Goal: Task Accomplishment & Management: Manage account settings

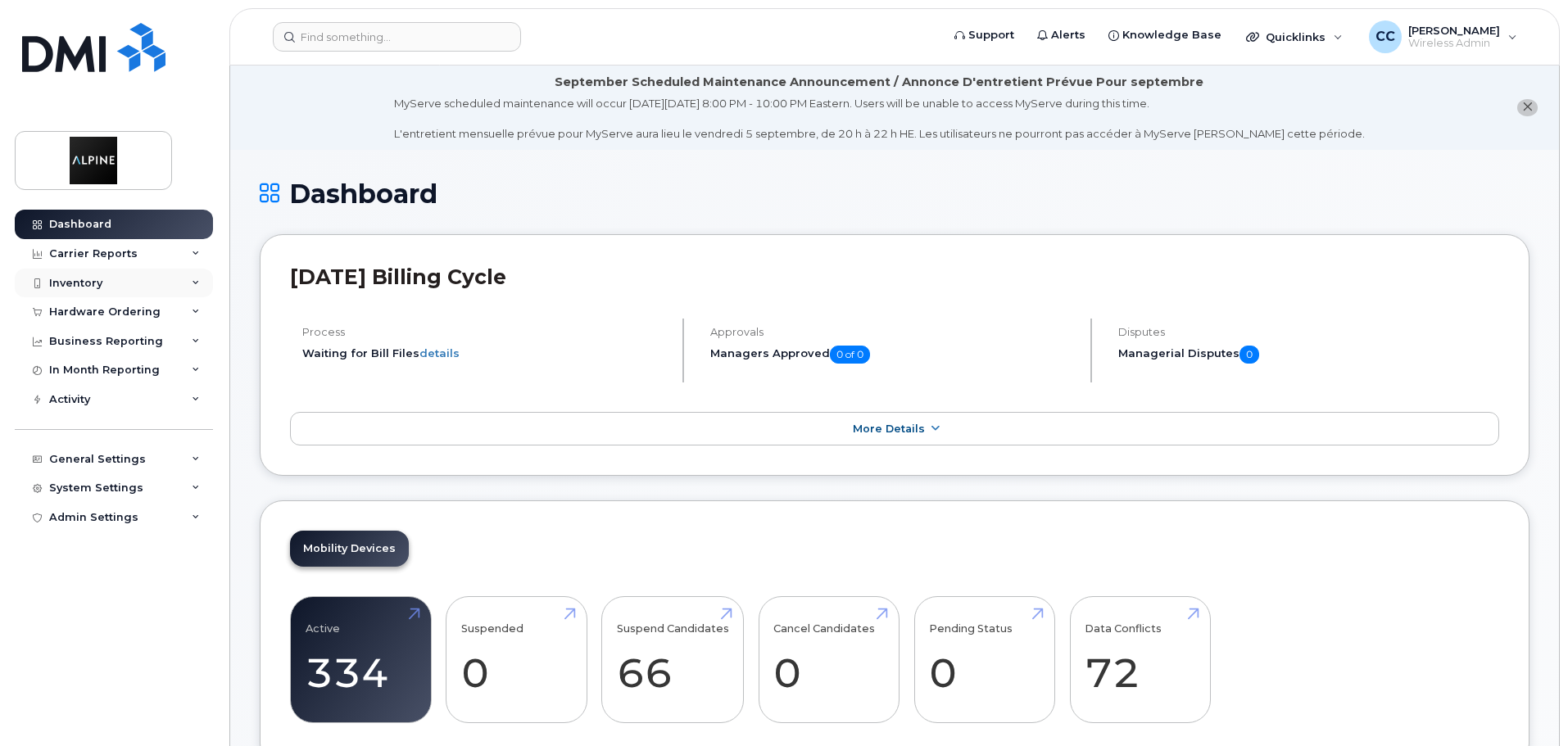
click at [110, 285] on div "Inventory" at bounding box center [114, 283] width 198 height 30
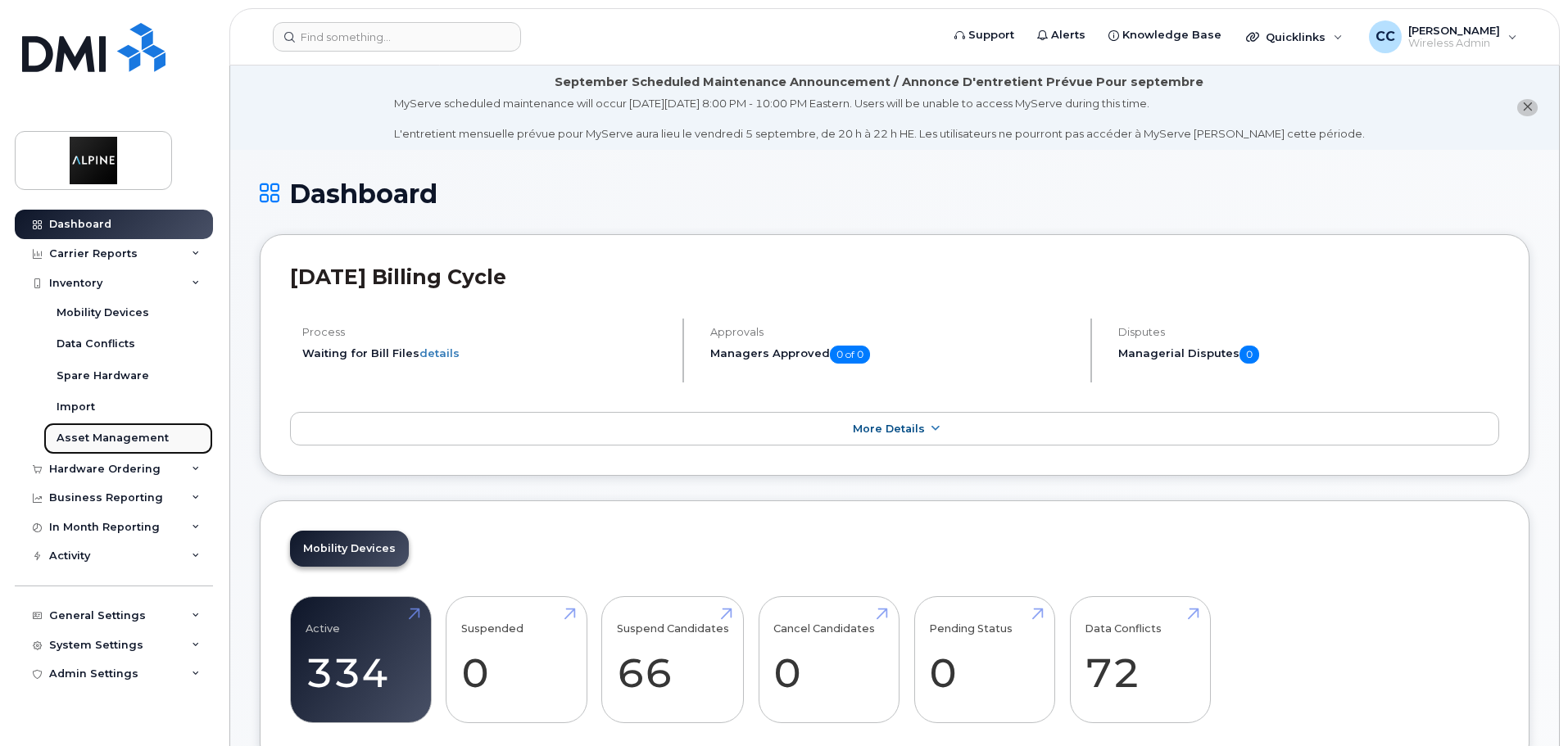
click at [124, 440] on div "Asset Management" at bounding box center [113, 438] width 112 height 15
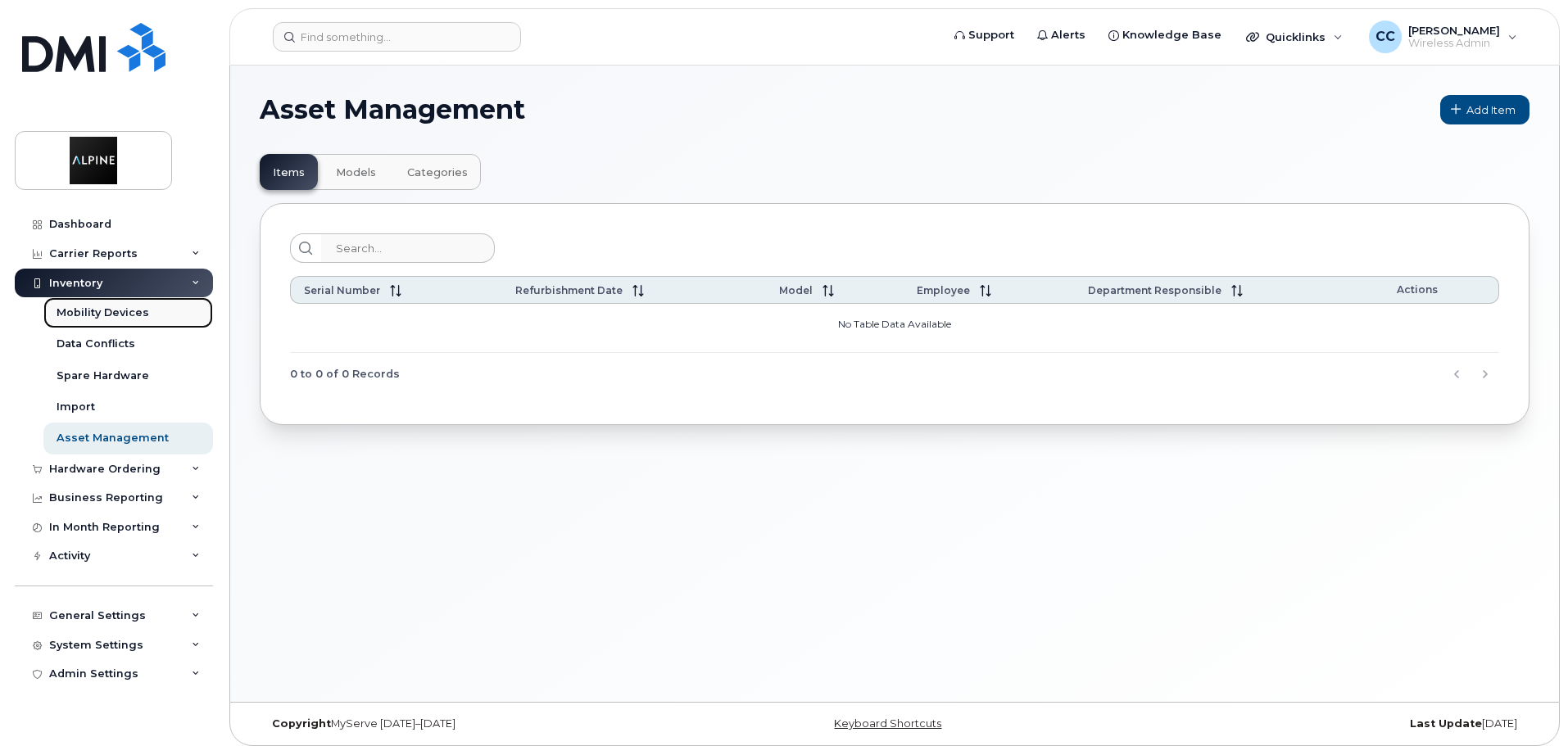
click at [112, 310] on div "Mobility Devices" at bounding box center [103, 313] width 92 height 15
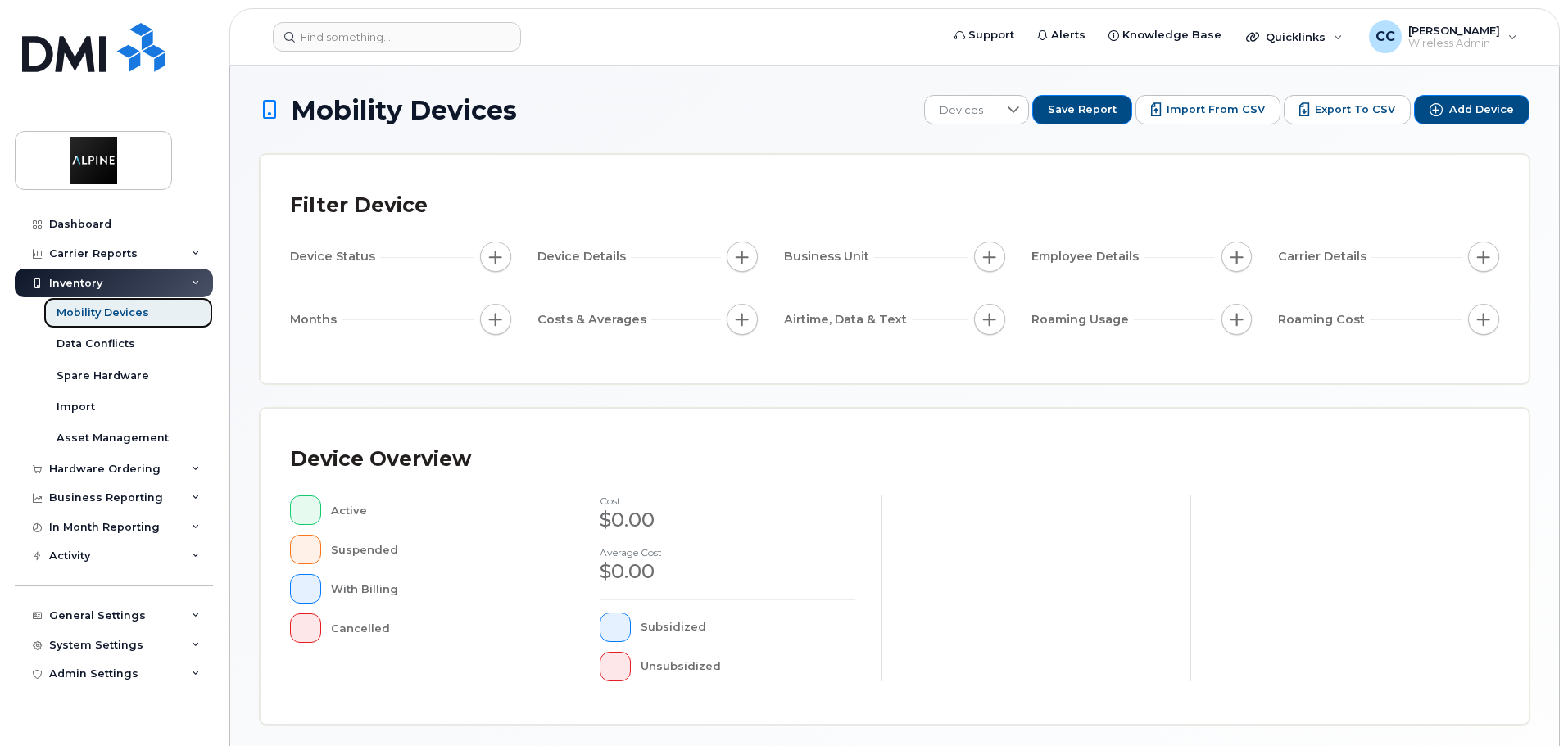
scroll to position [380, 0]
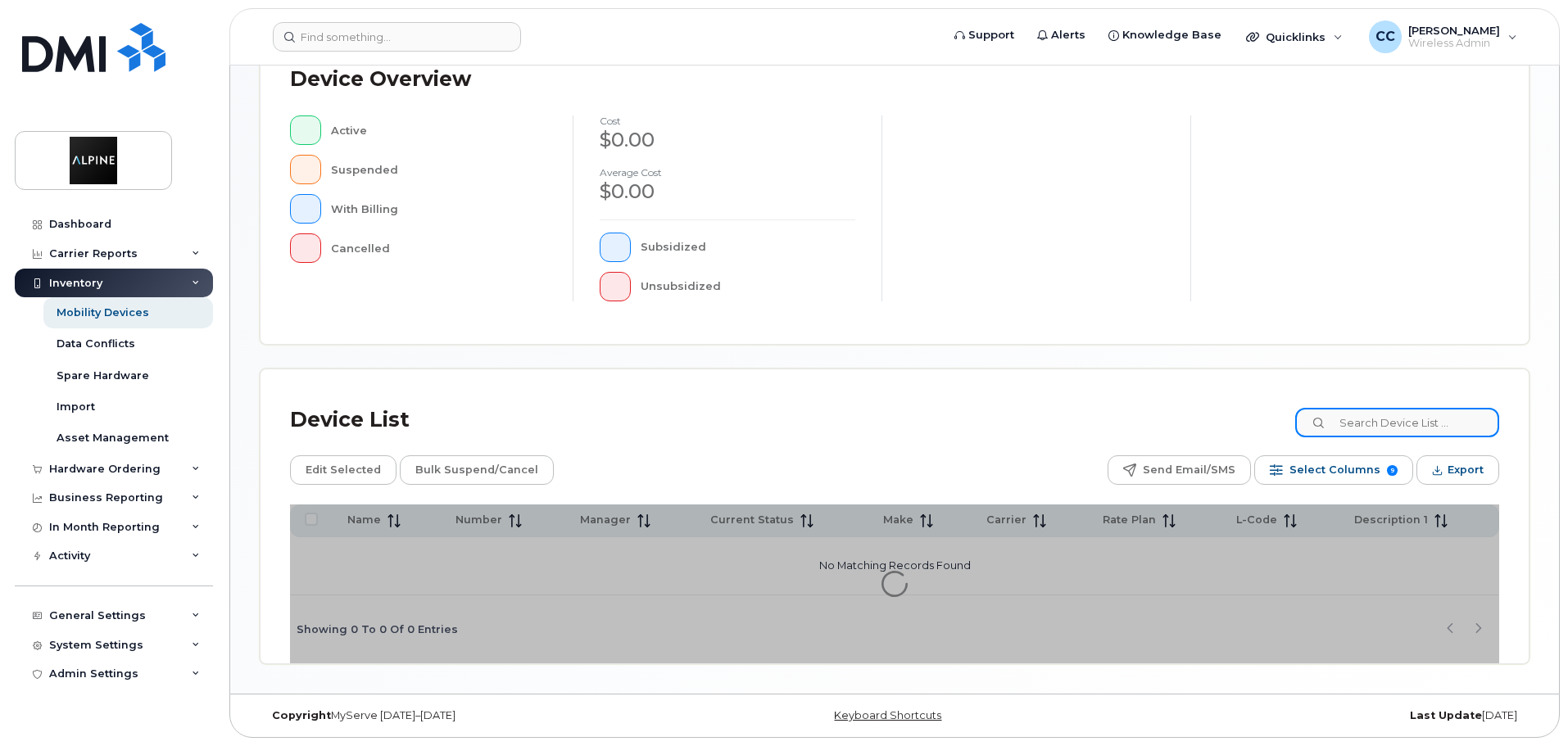
click at [1404, 415] on input at bounding box center [1398, 422] width 204 height 30
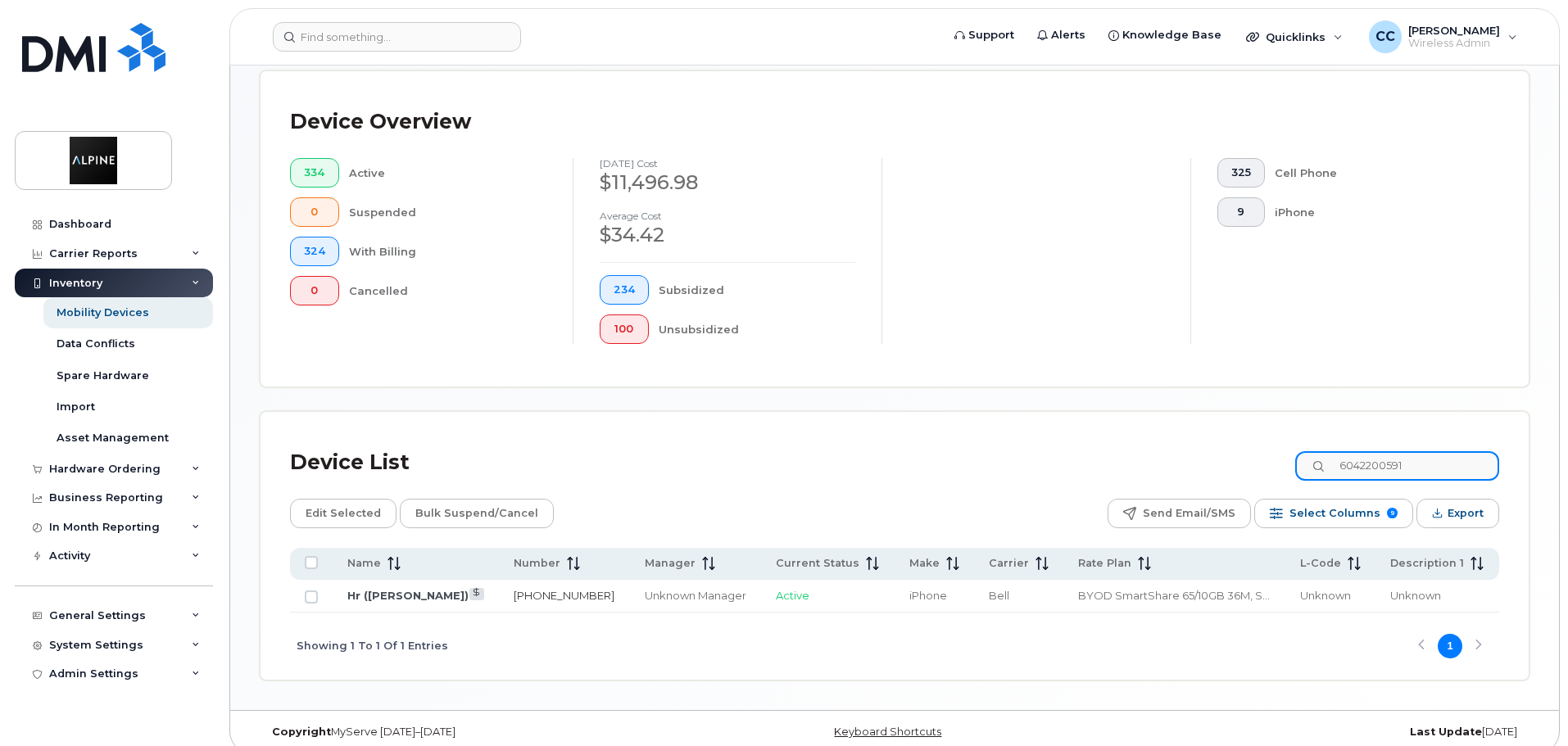
type input "6042200591"
click at [550, 589] on link "604-220-0591" at bounding box center [564, 595] width 100 height 13
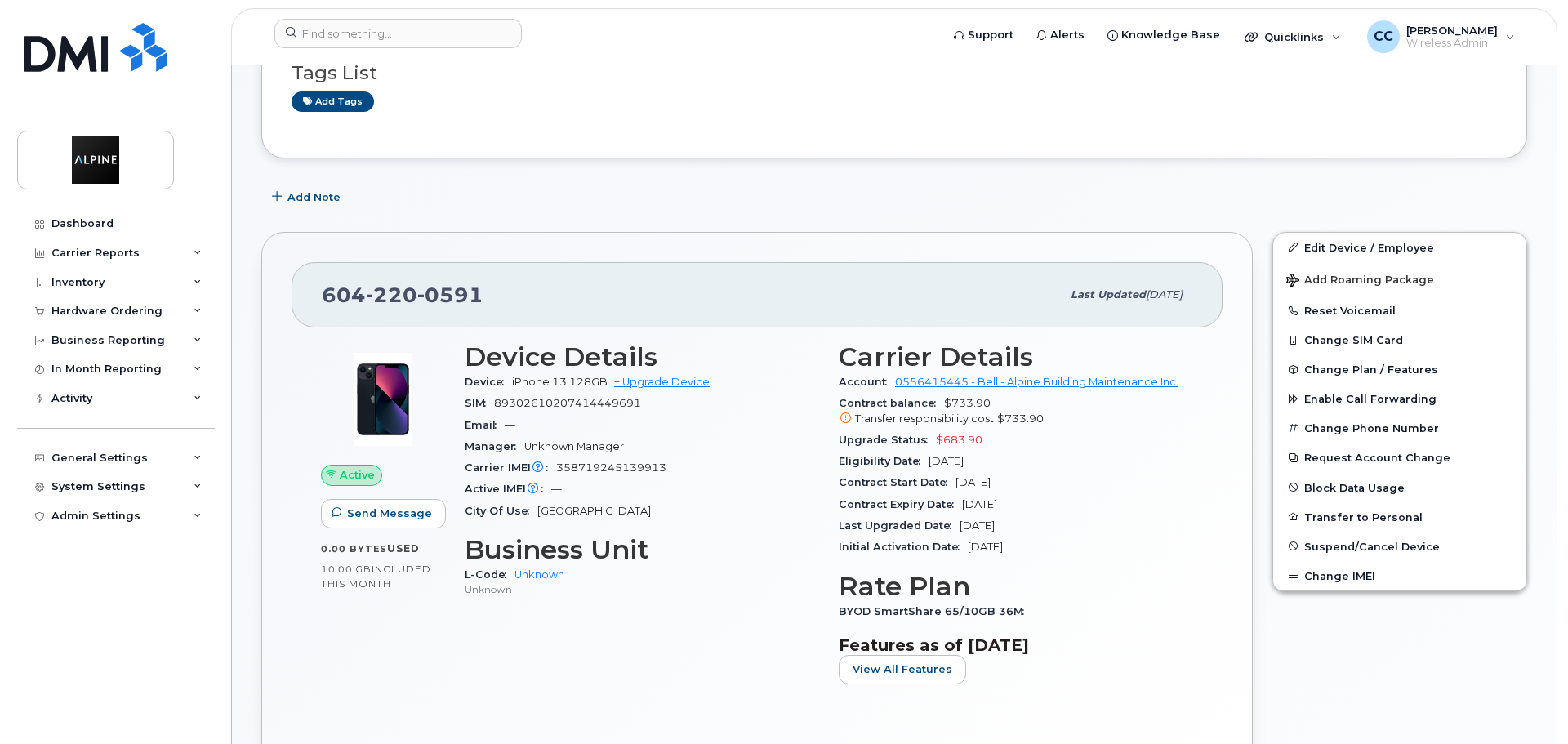
scroll to position [327, 0]
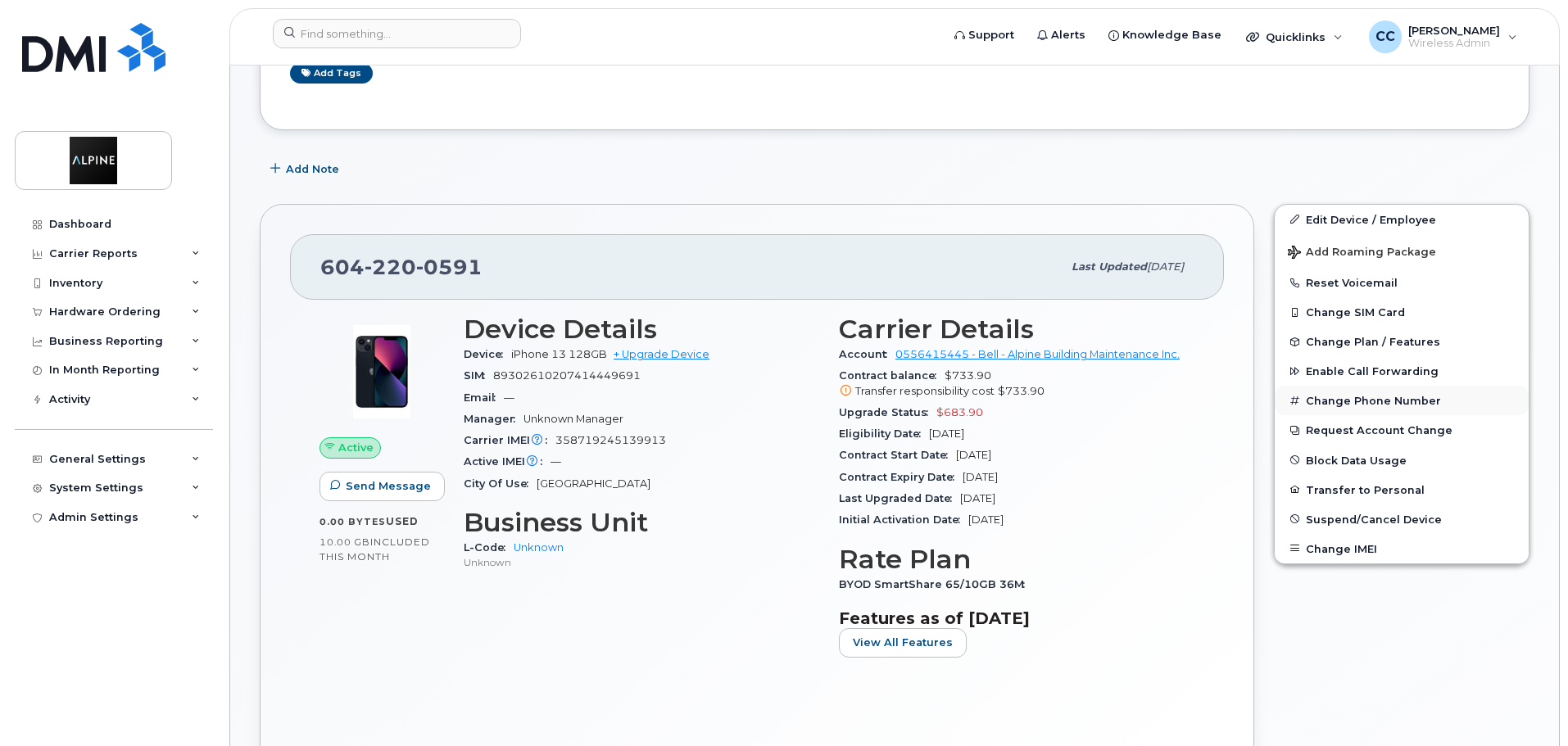
click at [1385, 399] on button "Change Phone Number" at bounding box center [1402, 401] width 254 height 30
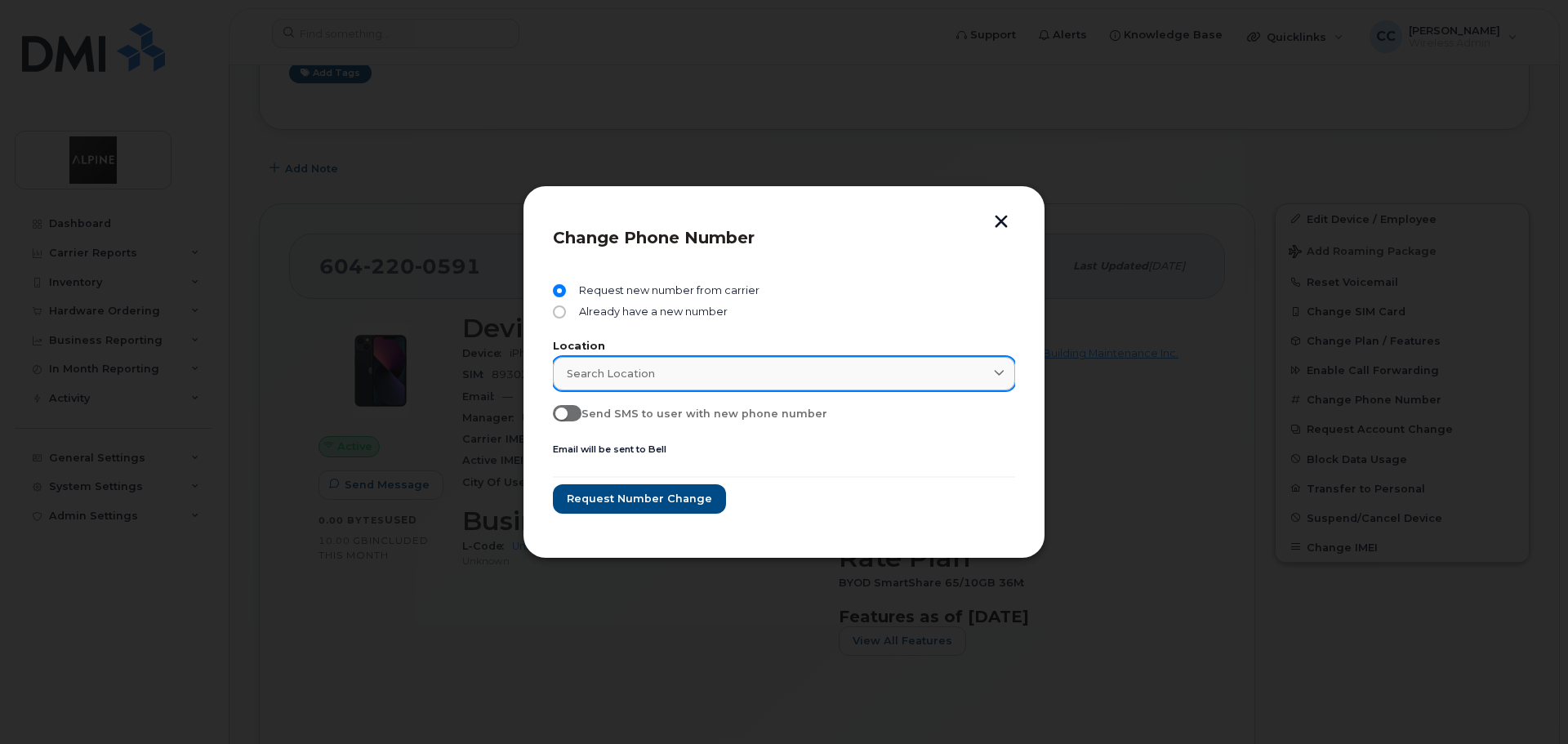
click at [690, 371] on div "Search location" at bounding box center [783, 374] width 434 height 16
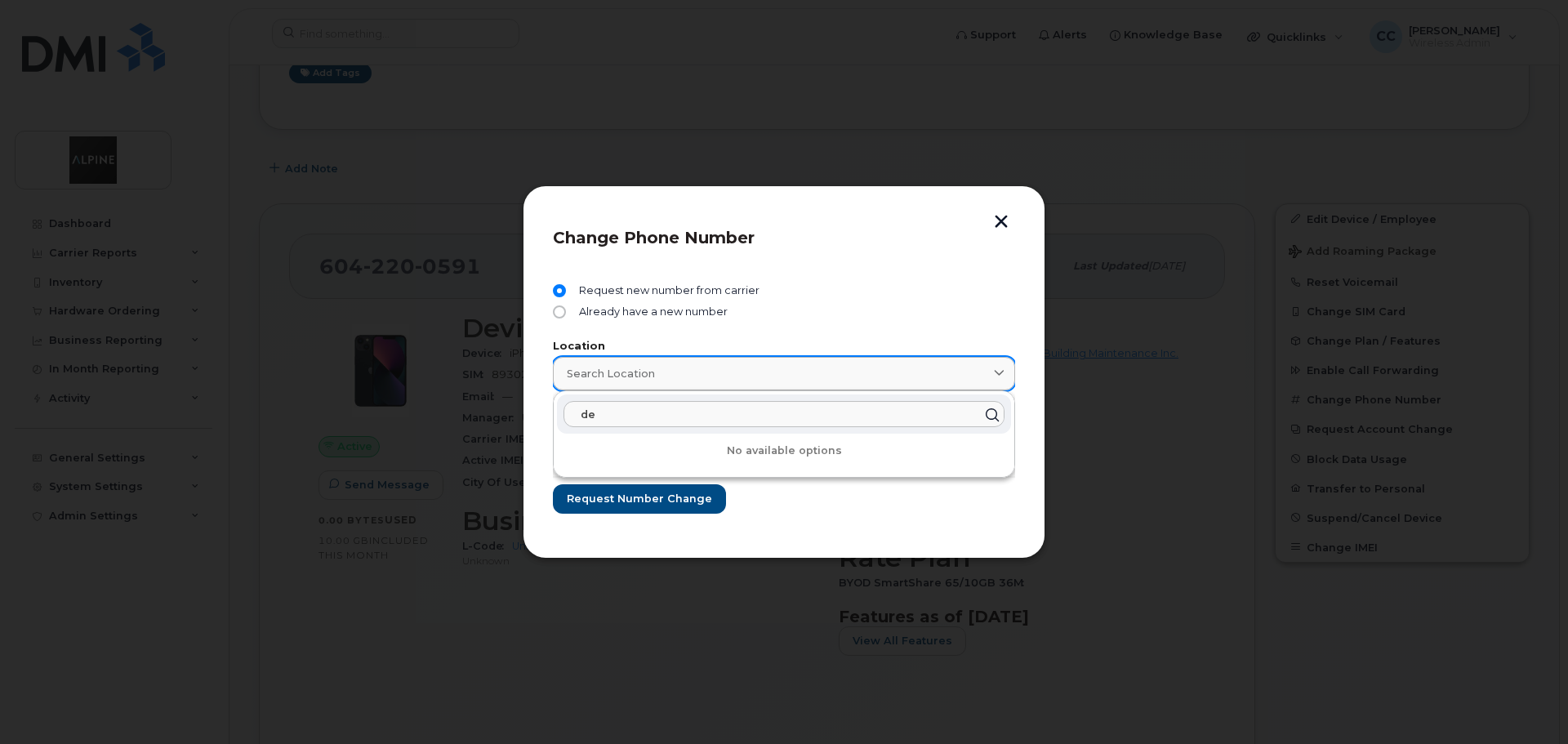
type input "d"
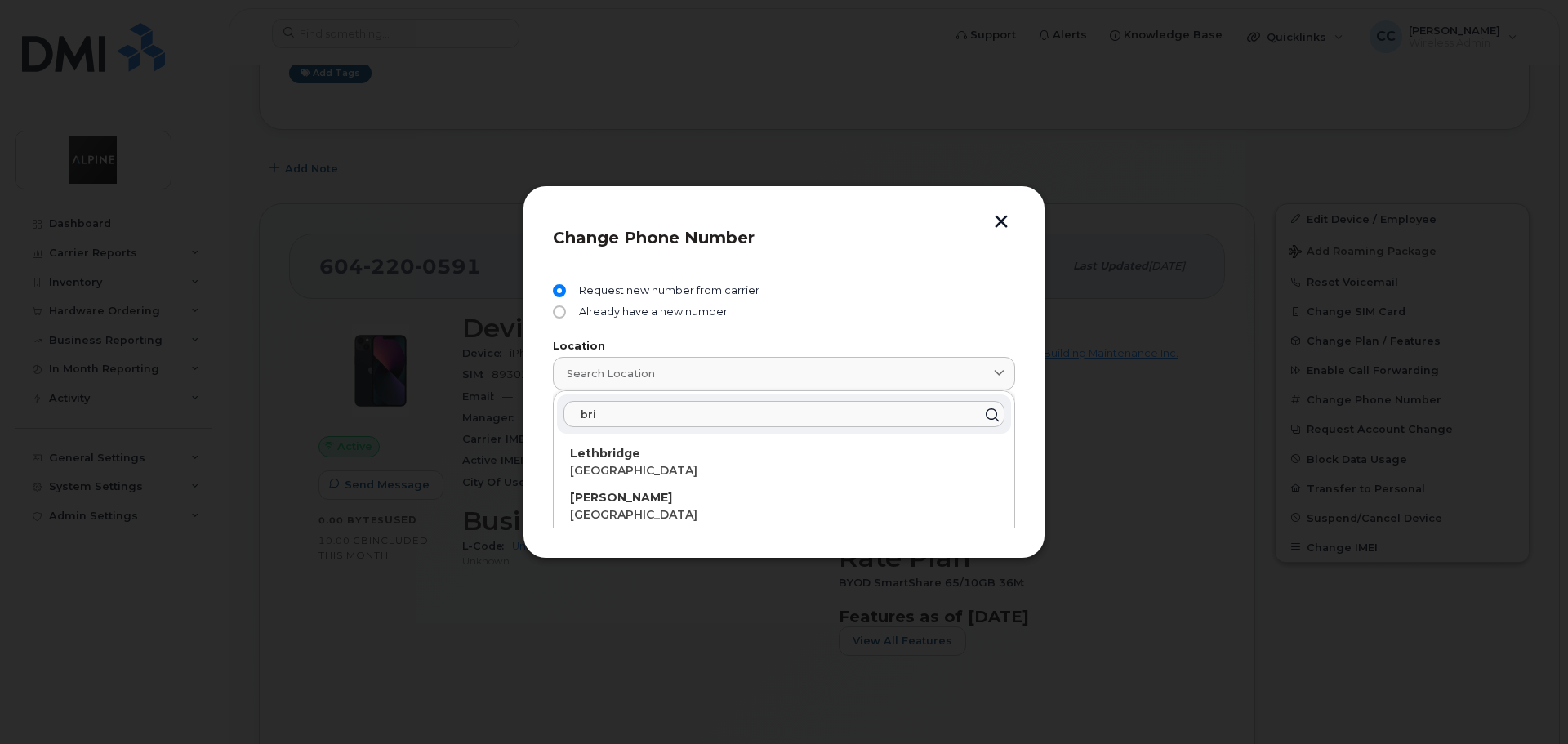
drag, startPoint x: 623, startPoint y: 420, endPoint x: 535, endPoint y: 411, distance: 88.5
click at [535, 411] on div "Change Phone Number Request new number from carrier Already have a new number L…" at bounding box center [784, 372] width 523 height 374
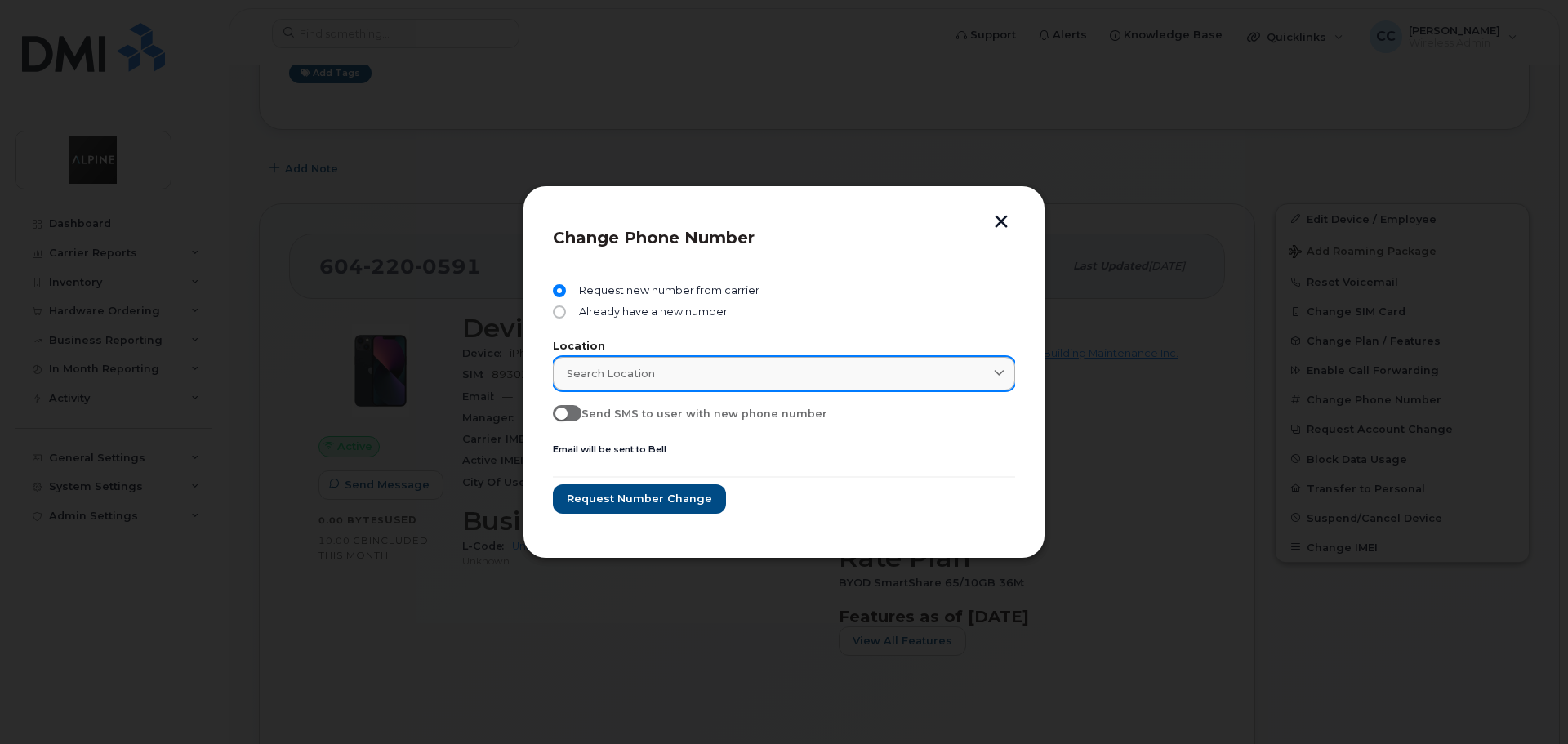
click at [637, 377] on span "Search location" at bounding box center [610, 374] width 88 height 16
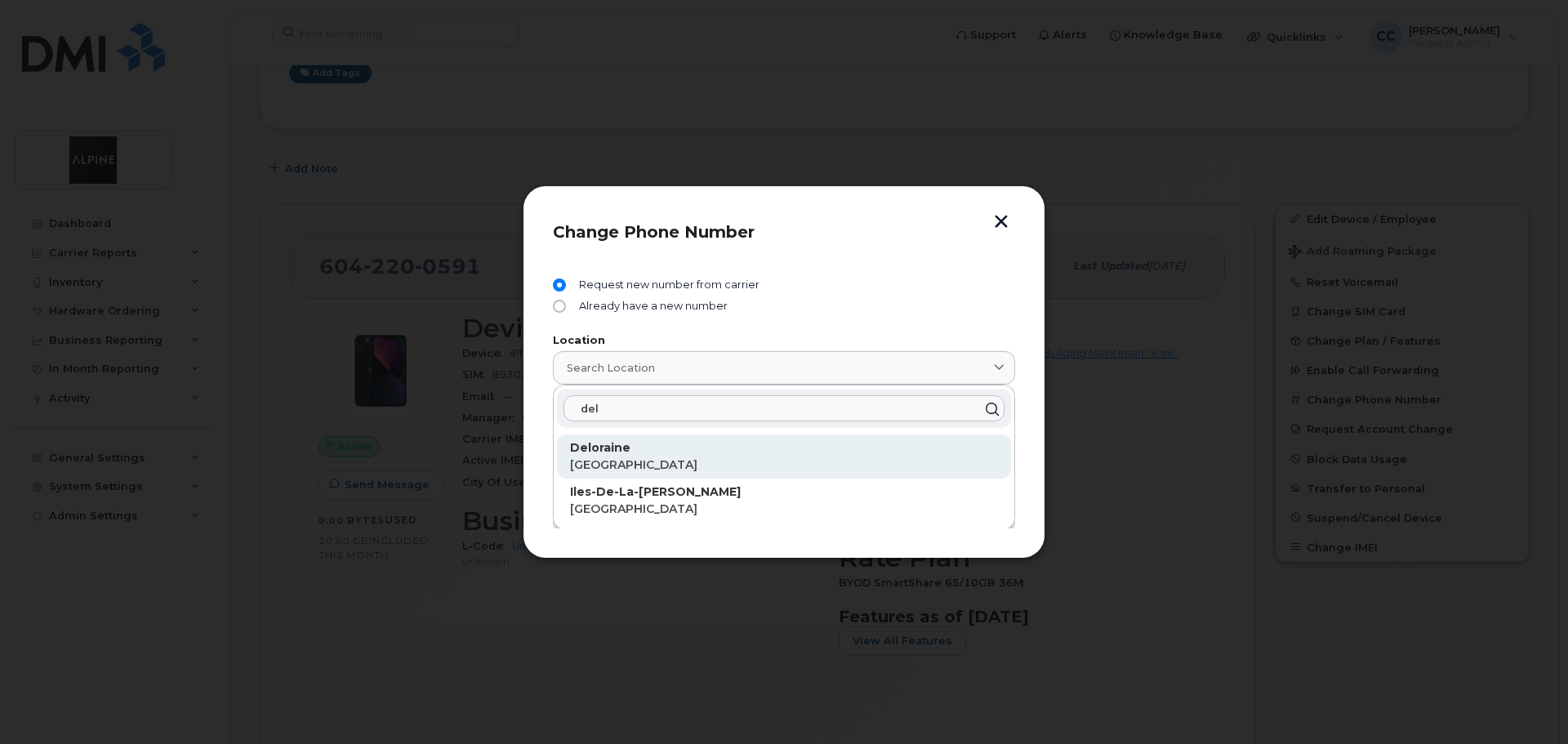
scroll to position [7, 0]
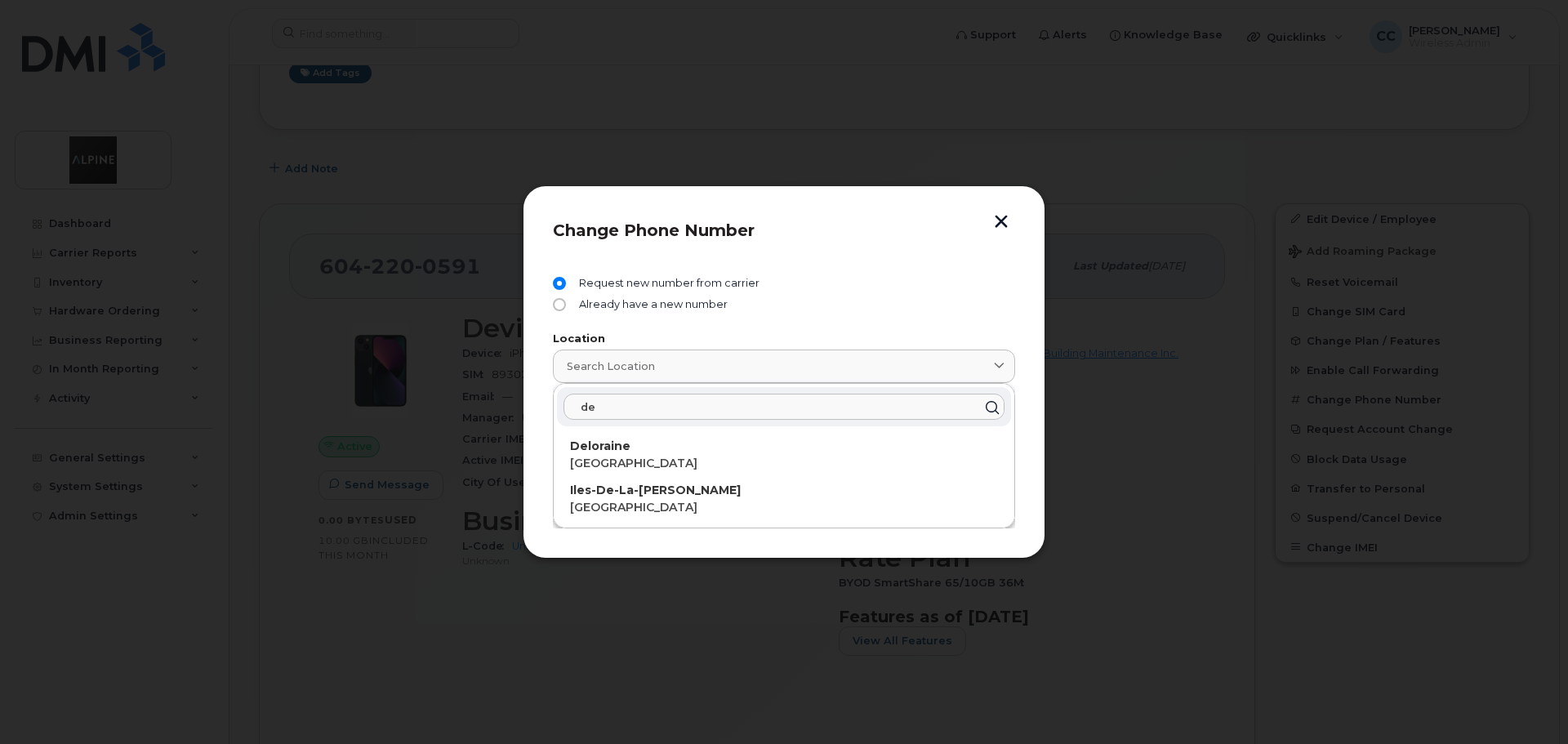
type input "d"
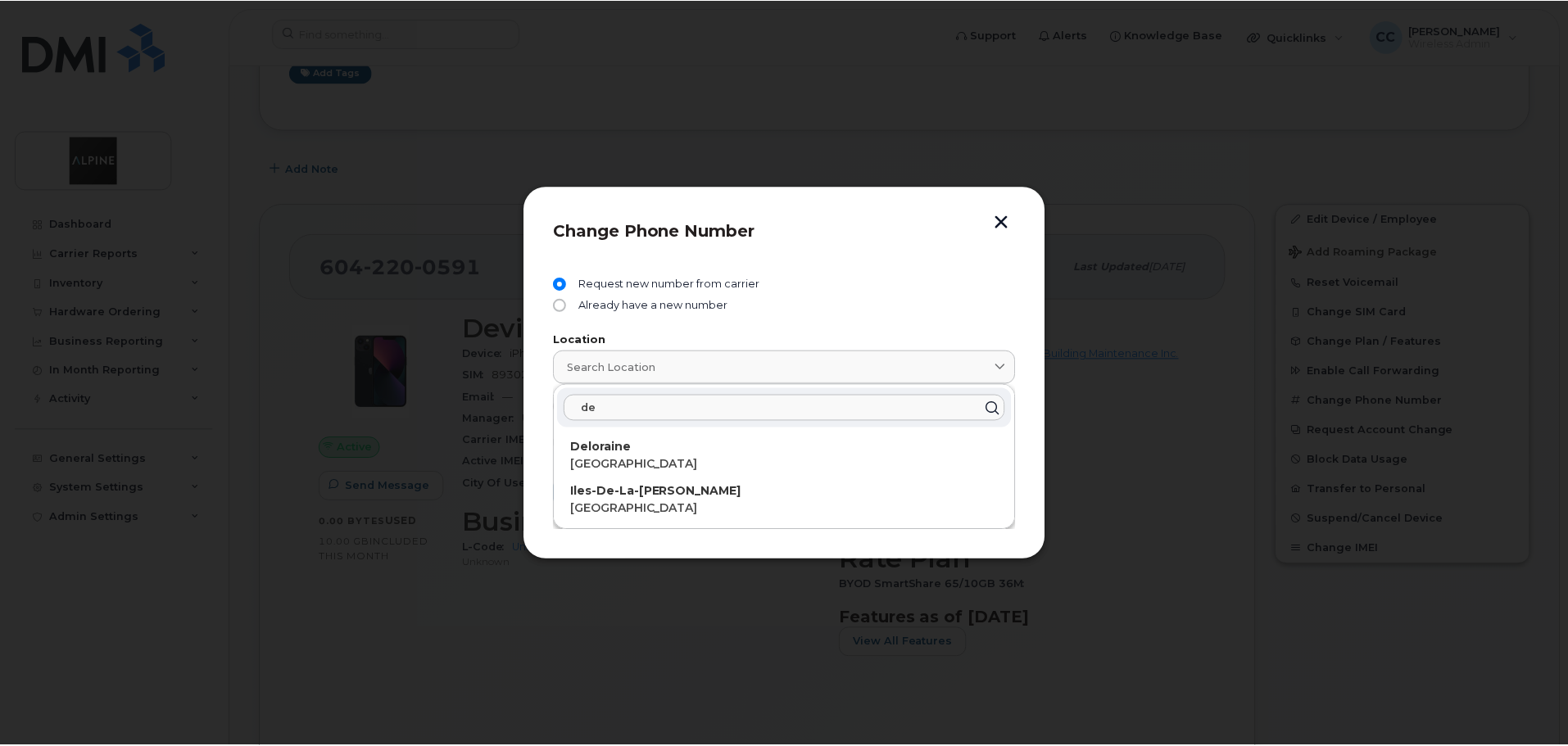
scroll to position [0, 0]
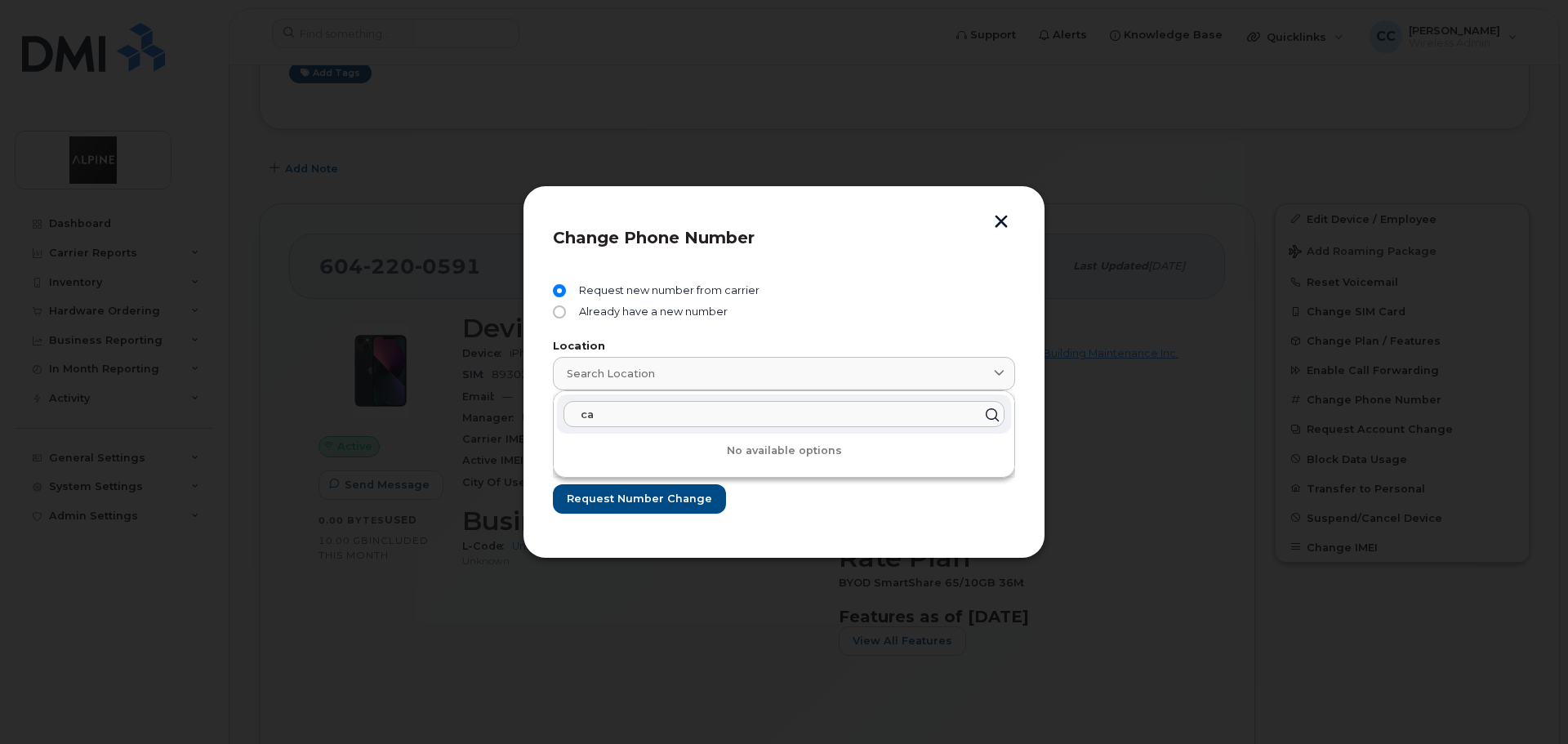
type input "c"
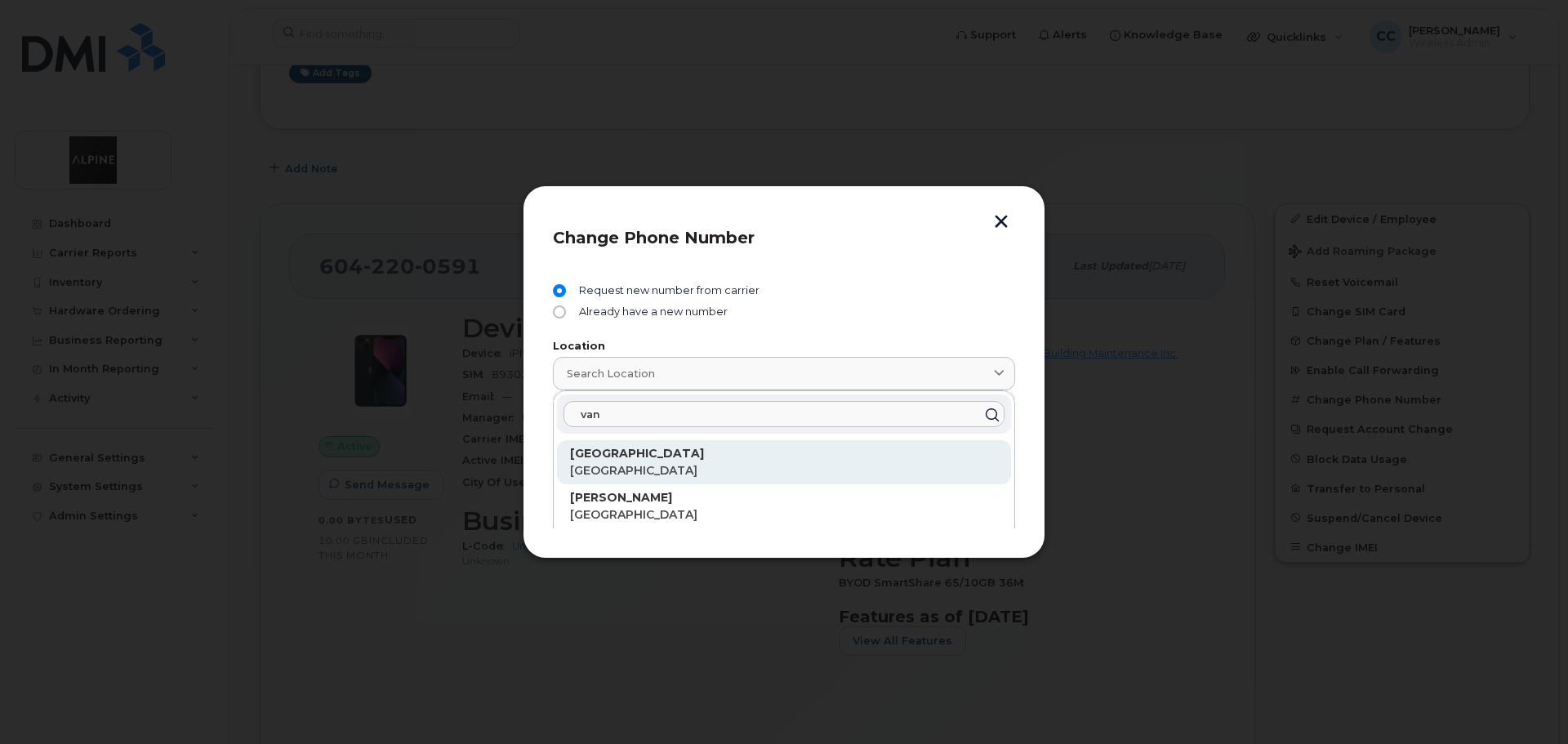
type input "van"
click at [630, 455] on strong "[GEOGRAPHIC_DATA]" at bounding box center [636, 453] width 134 height 15
type input "[GEOGRAPHIC_DATA]"
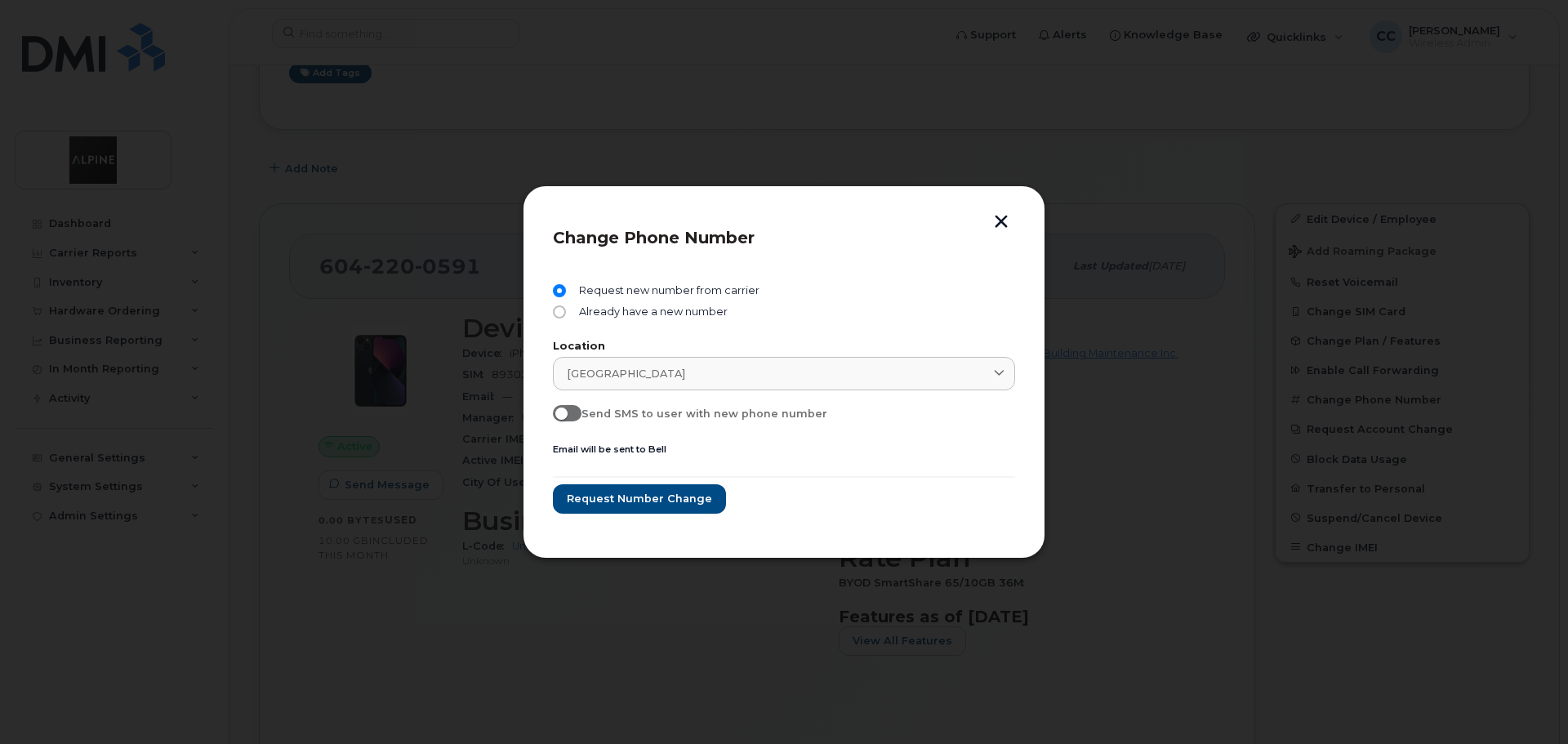
click at [714, 433] on form "Request new number from carrier Already have a new number Location Vancouver va…" at bounding box center [784, 399] width 462 height 230
click at [651, 503] on span "Request number change" at bounding box center [638, 498] width 145 height 16
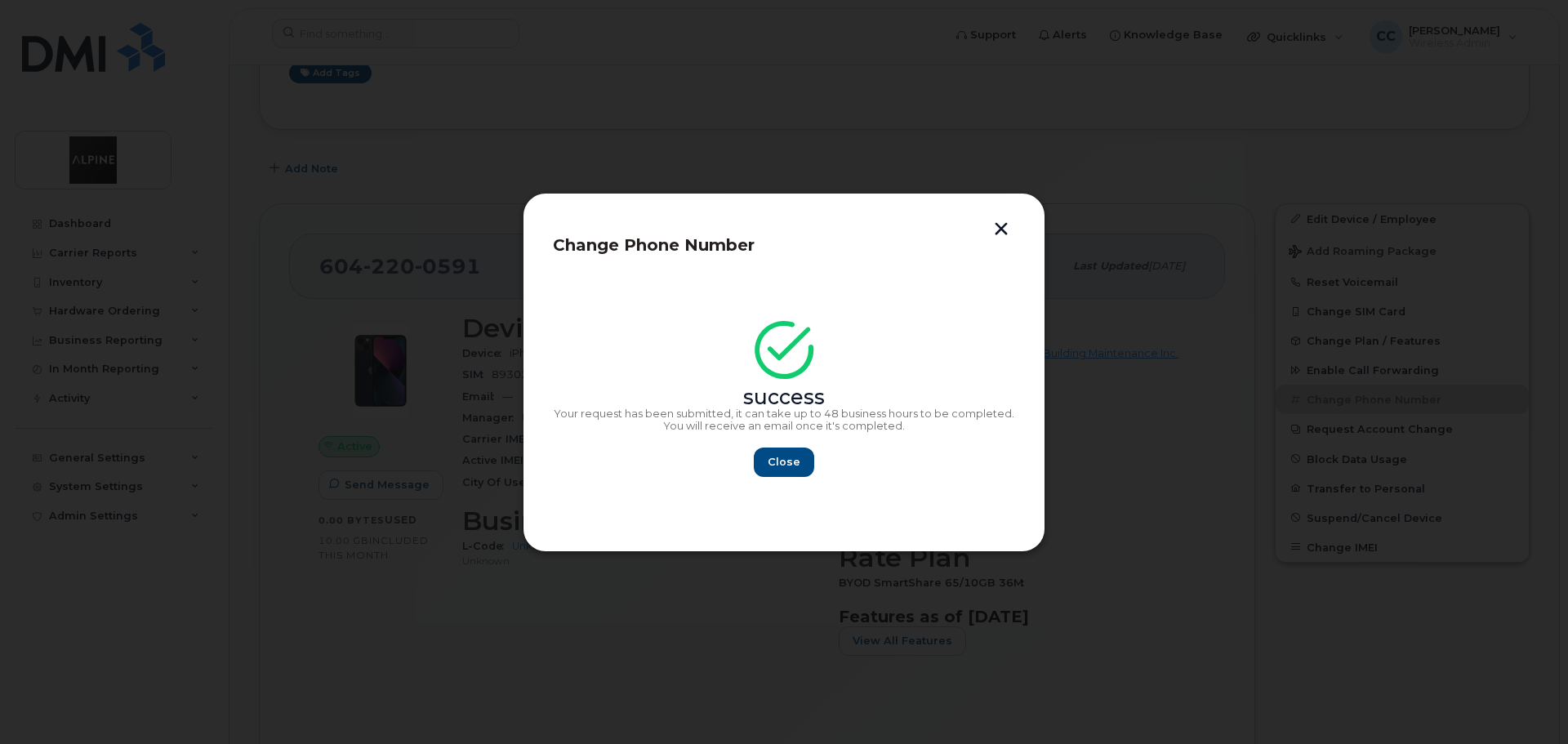
click at [1000, 221] on div "Change Phone Number success Your request has been submitted, it can take up to …" at bounding box center [784, 373] width 523 height 360
click at [997, 231] on button "button" at bounding box center [1002, 231] width 25 height 17
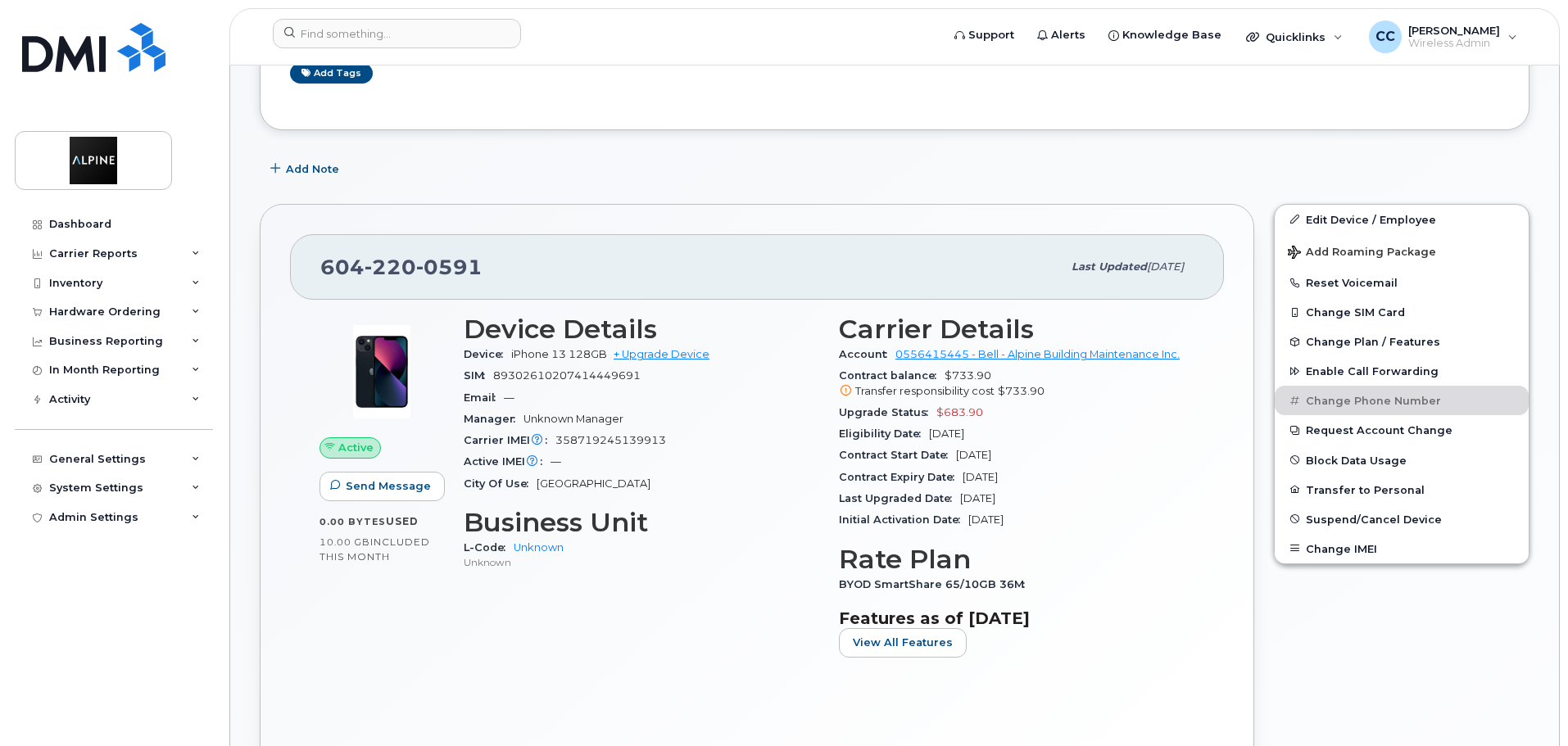
drag, startPoint x: 1366, startPoint y: 222, endPoint x: 1355, endPoint y: 221, distance: 11.0
click at [1366, 222] on link "Edit Device / Employee" at bounding box center [1402, 220] width 254 height 30
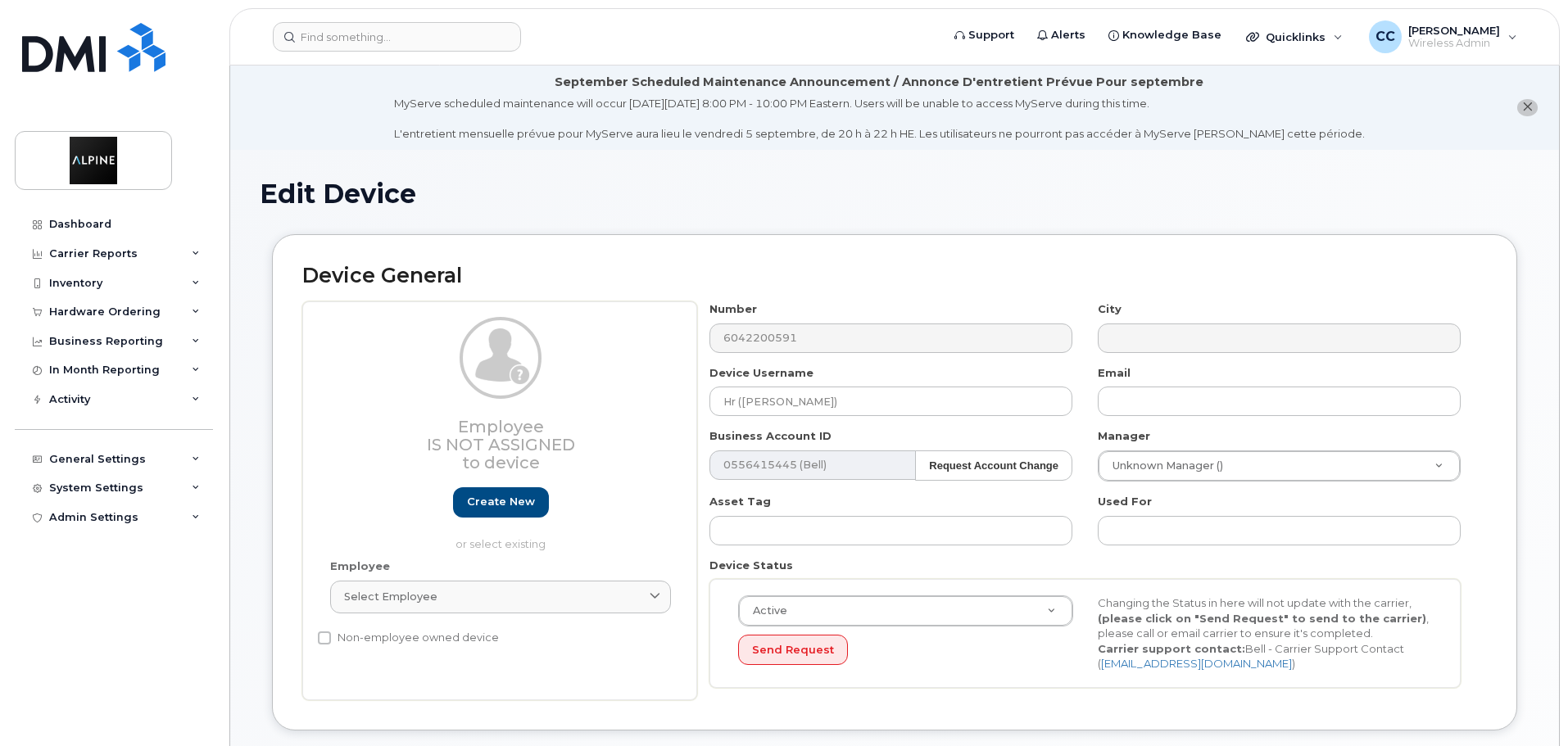
select select "35985151"
drag, startPoint x: 816, startPoint y: 400, endPoint x: 637, endPoint y: 396, distance: 179.0
click at [637, 397] on div "Employee Is not assigned to device Create new or select existing Employee Selec…" at bounding box center [894, 501] width 1185 height 399
type input "O"
click at [767, 399] on input "text" at bounding box center [891, 402] width 363 height 30
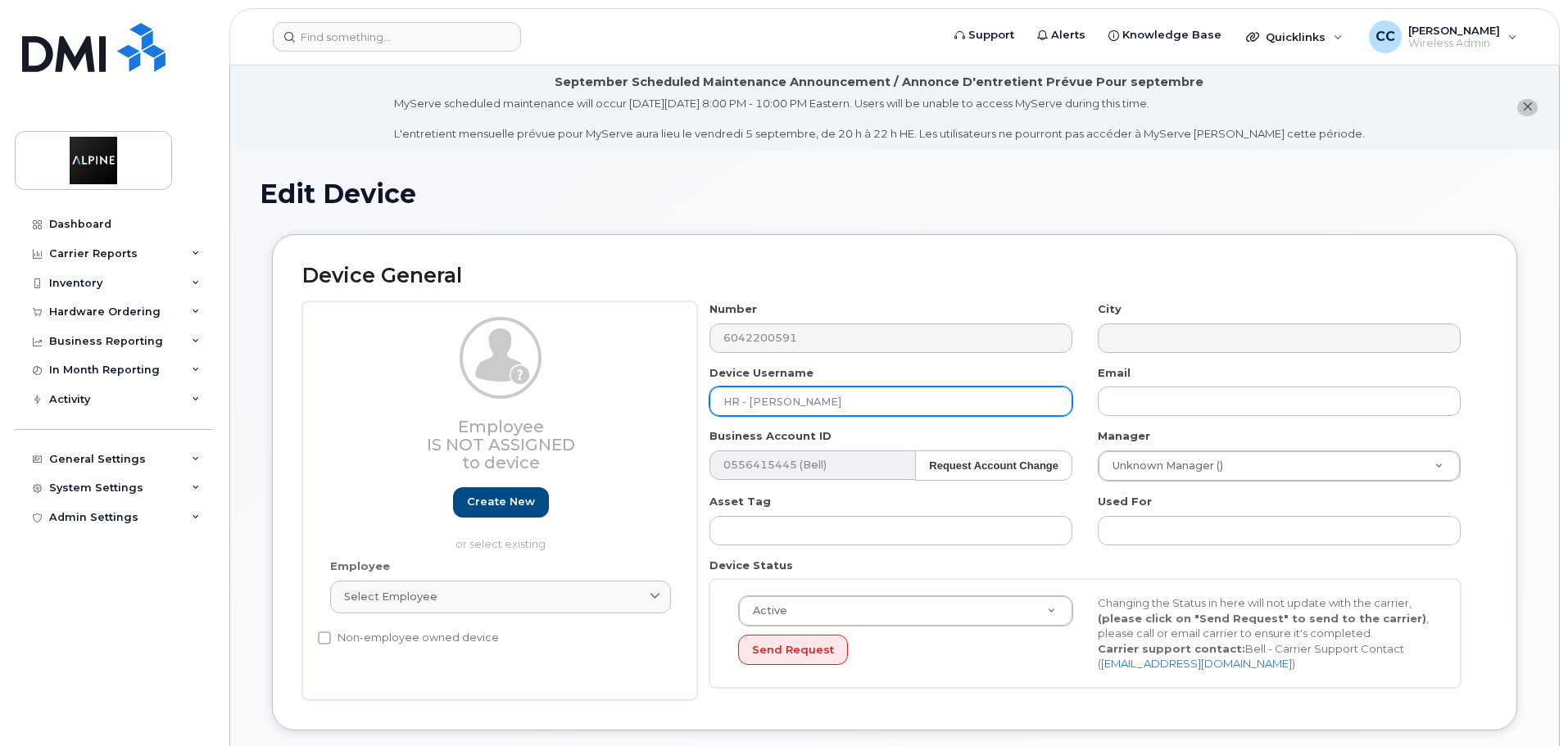
click at [897, 401] on input "HR - [PERSON_NAME]" at bounding box center [891, 402] width 363 height 30
drag, startPoint x: 897, startPoint y: 401, endPoint x: 754, endPoint y: 402, distance: 143.0
click at [754, 402] on input "HR - [PERSON_NAME]" at bounding box center [891, 402] width 363 height 30
type input "HR - [PERSON_NAME]"
click at [1077, 422] on div "Number 6042200591 City Device Username HR - [PERSON_NAME] Email Business Accoun…" at bounding box center [1085, 501] width 777 height 399
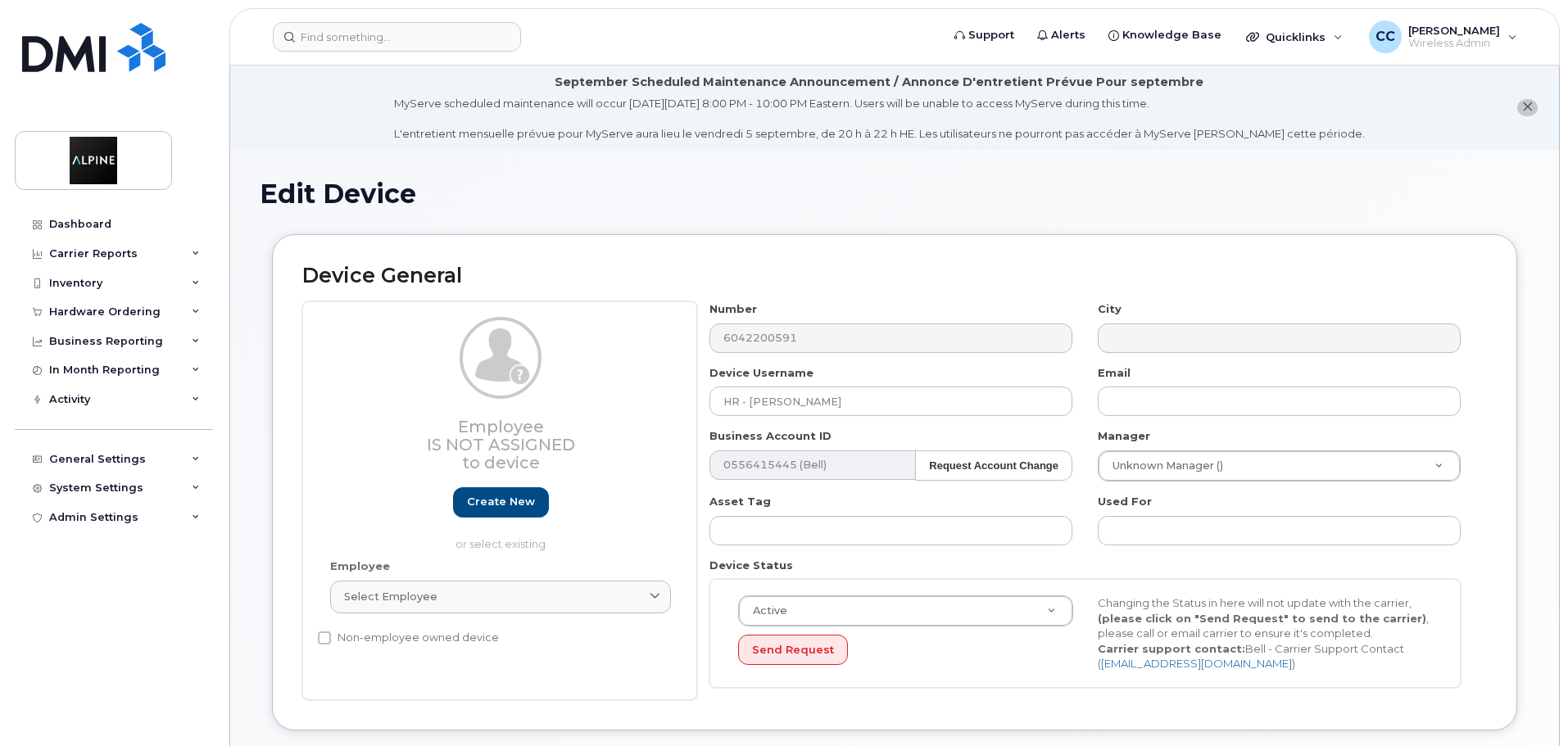
scroll to position [82, 0]
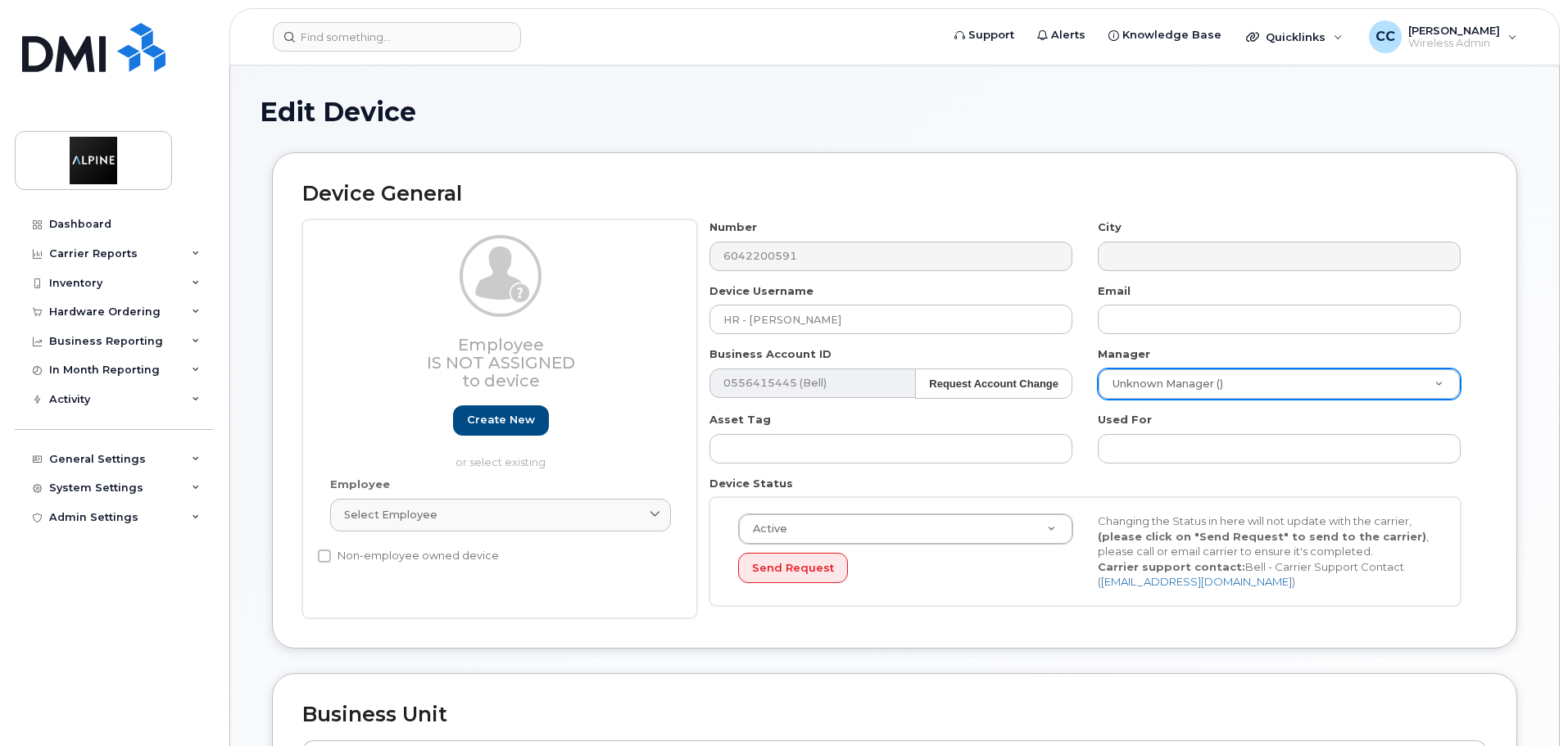
click at [1094, 444] on div "Used For" at bounding box center [1280, 437] width 389 height 52
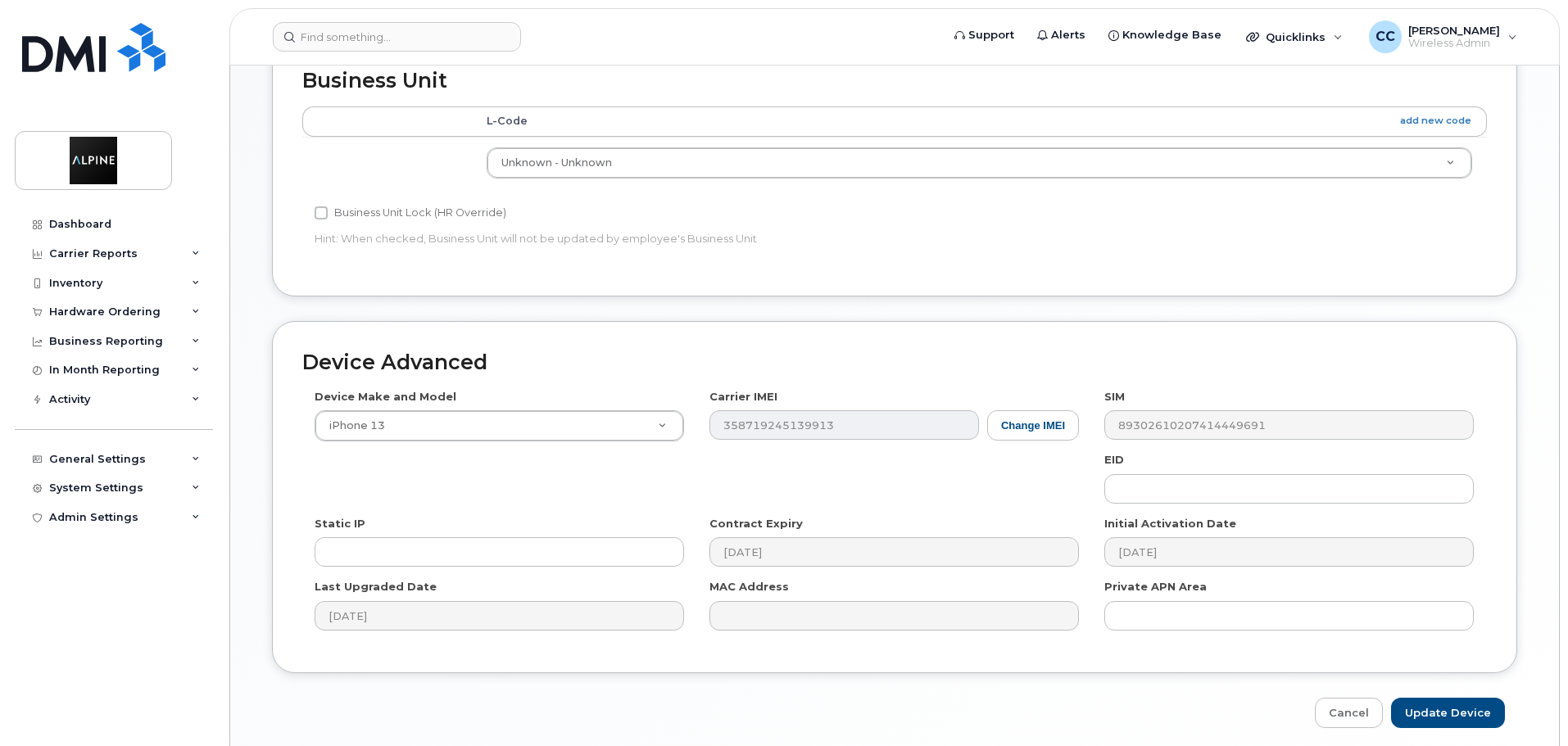
scroll to position [780, 0]
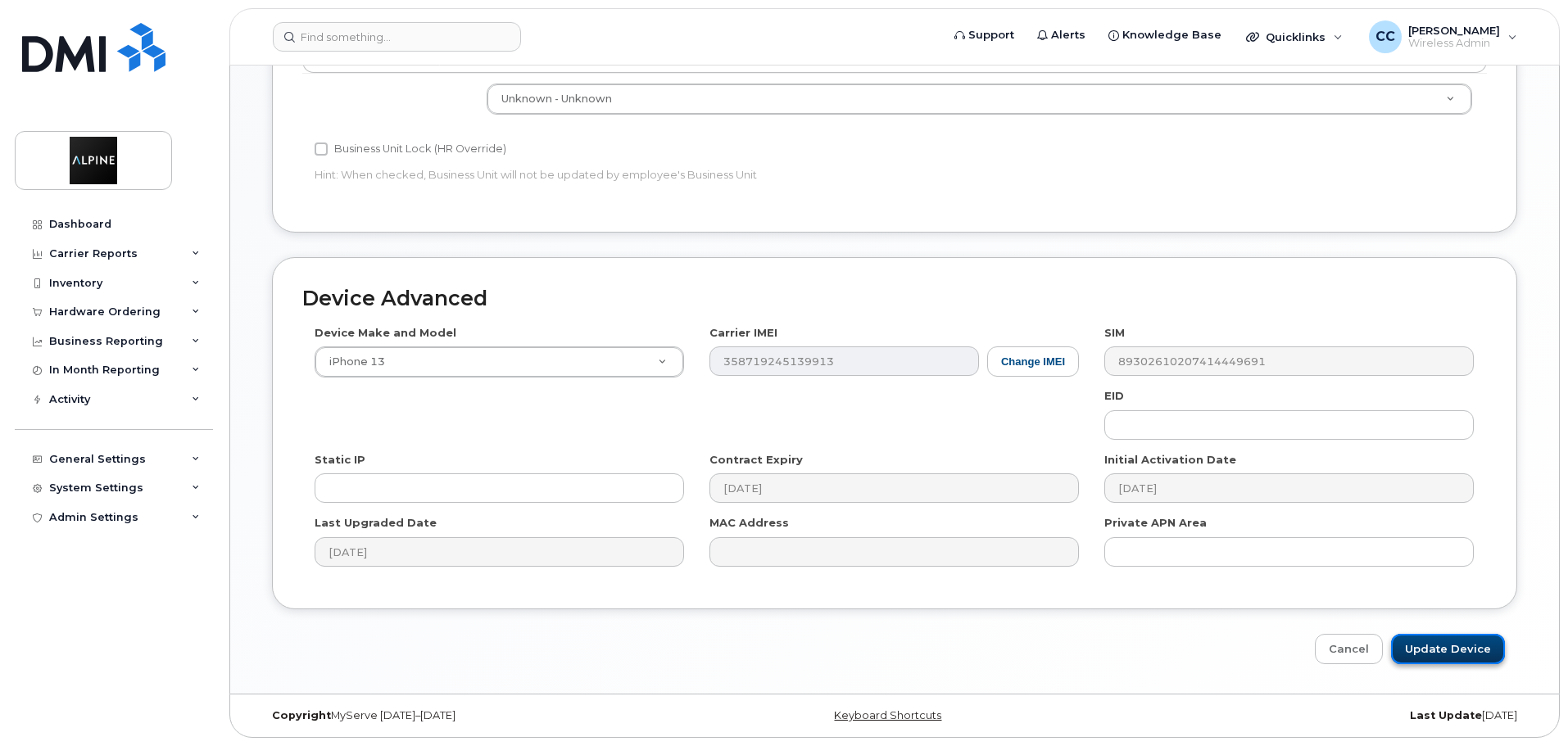
click at [1427, 651] on input "Update Device" at bounding box center [1448, 649] width 114 height 30
type input "Saving..."
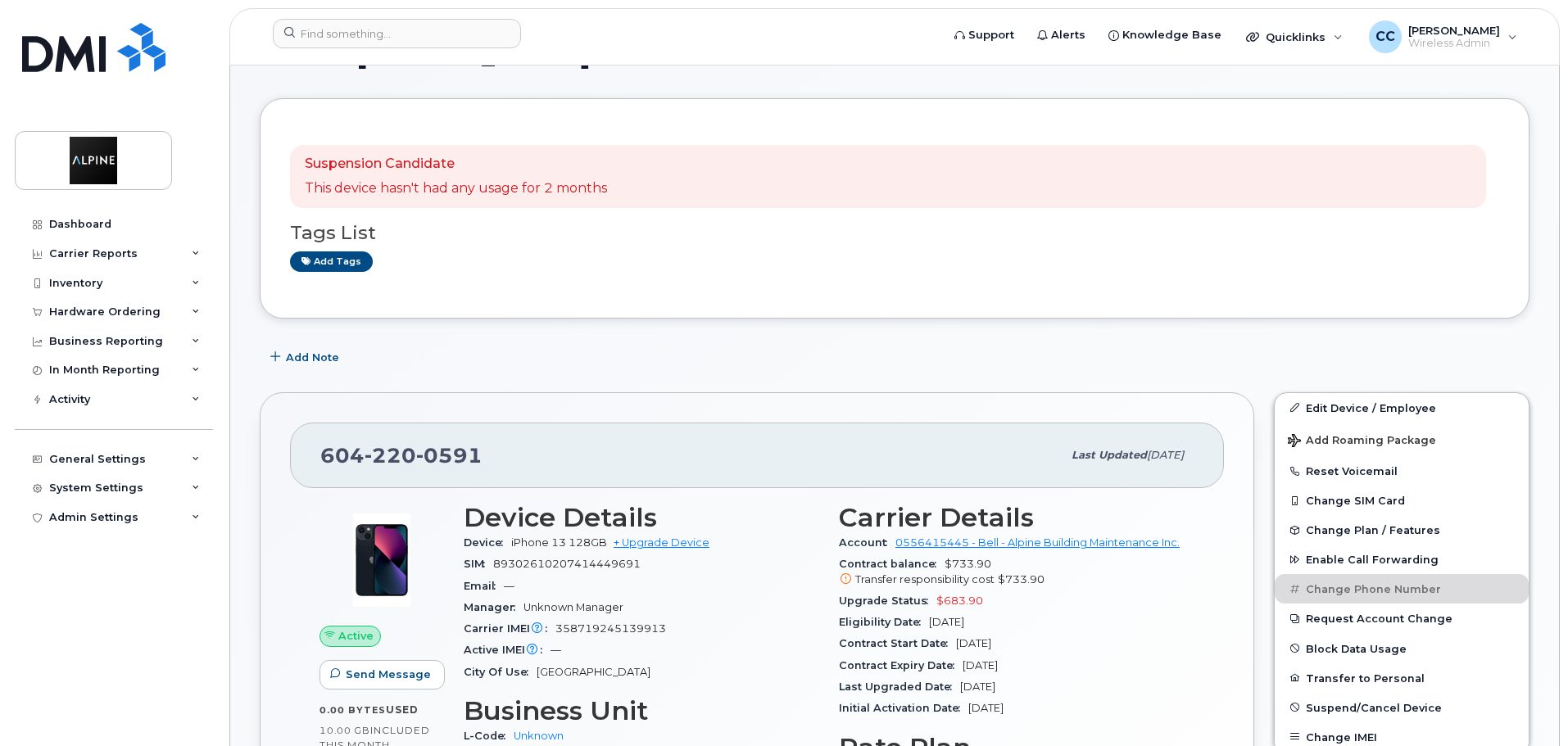
scroll to position [221, 0]
